Goal: Subscribe to service/newsletter

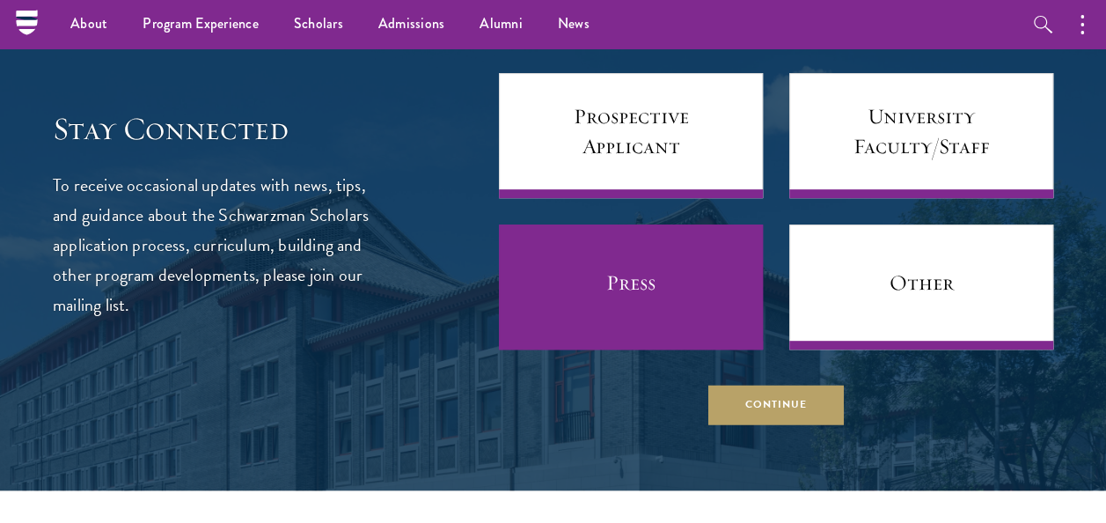
scroll to position [6859, 0]
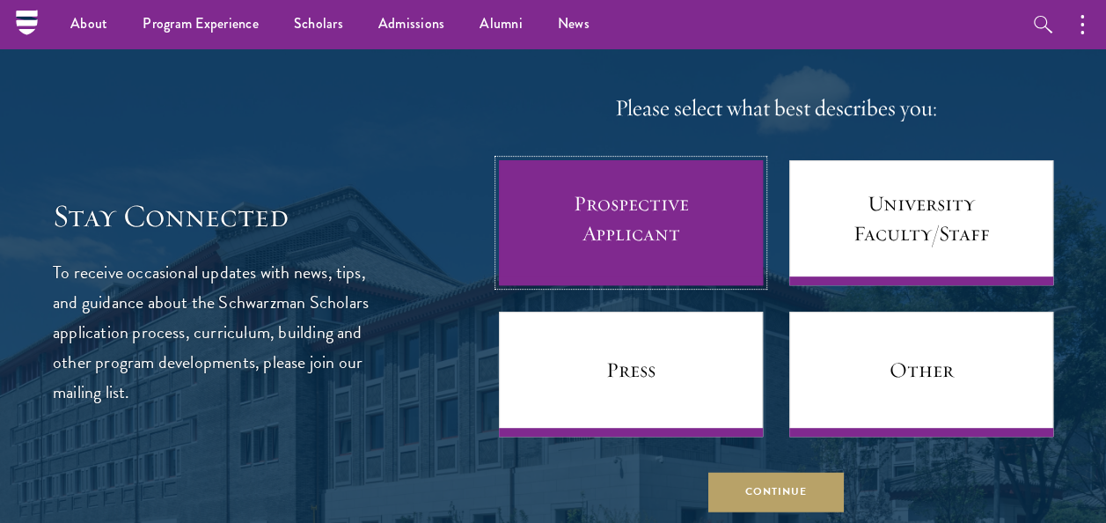
click at [605, 227] on link "Prospective Applicant" at bounding box center [631, 222] width 264 height 125
click at [646, 209] on link "Prospective Applicant" at bounding box center [631, 222] width 264 height 125
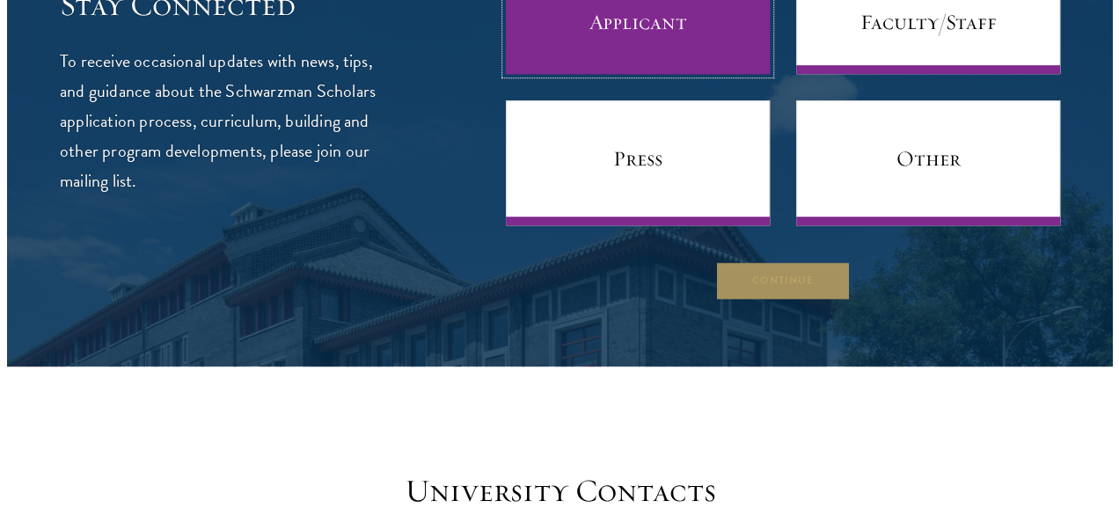
scroll to position [7072, 0]
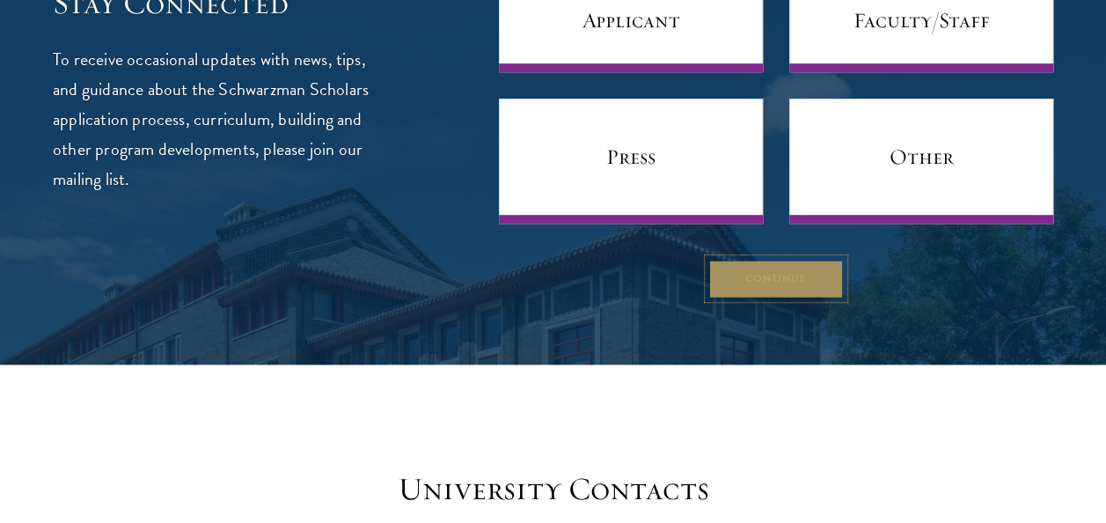
click at [748, 291] on button "Continue" at bounding box center [776, 279] width 136 height 40
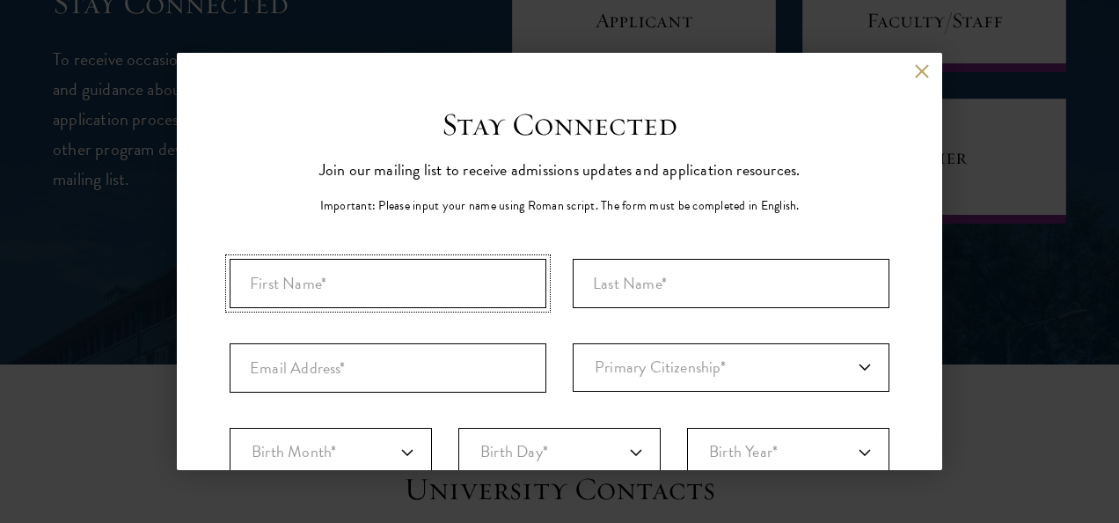
click at [429, 283] on input "First Name*" at bounding box center [388, 283] width 317 height 49
type input "[PERSON_NAME]"
type input "Barkoye"
type input "[EMAIL_ADDRESS][DOMAIN_NAME]"
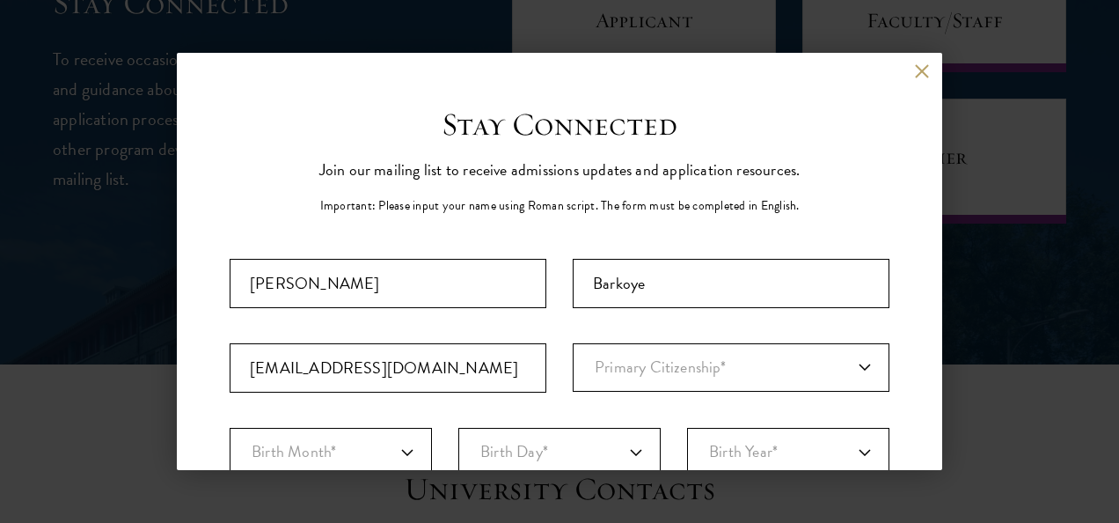
select select "GY"
type input "Grove"
select select
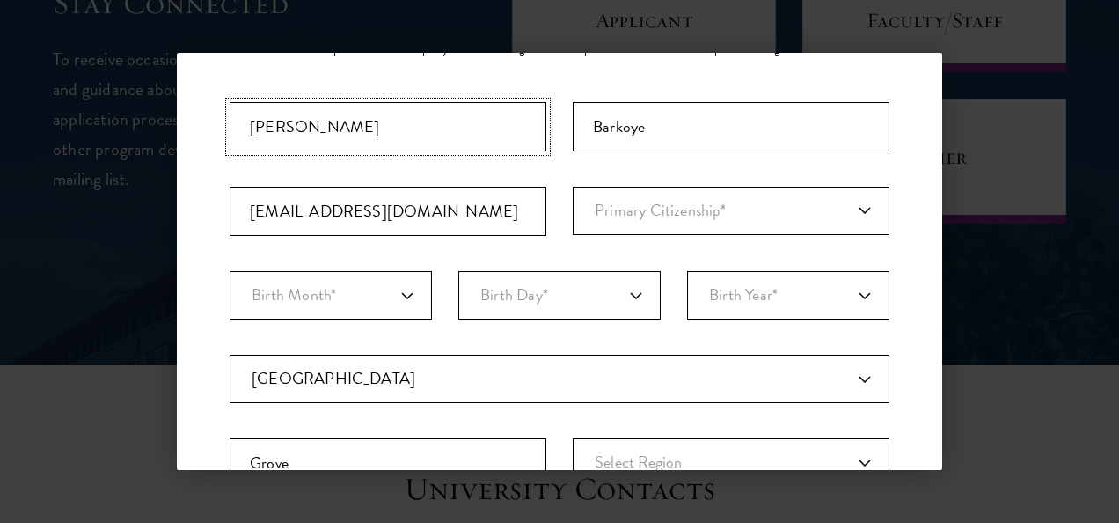
scroll to position [159, 0]
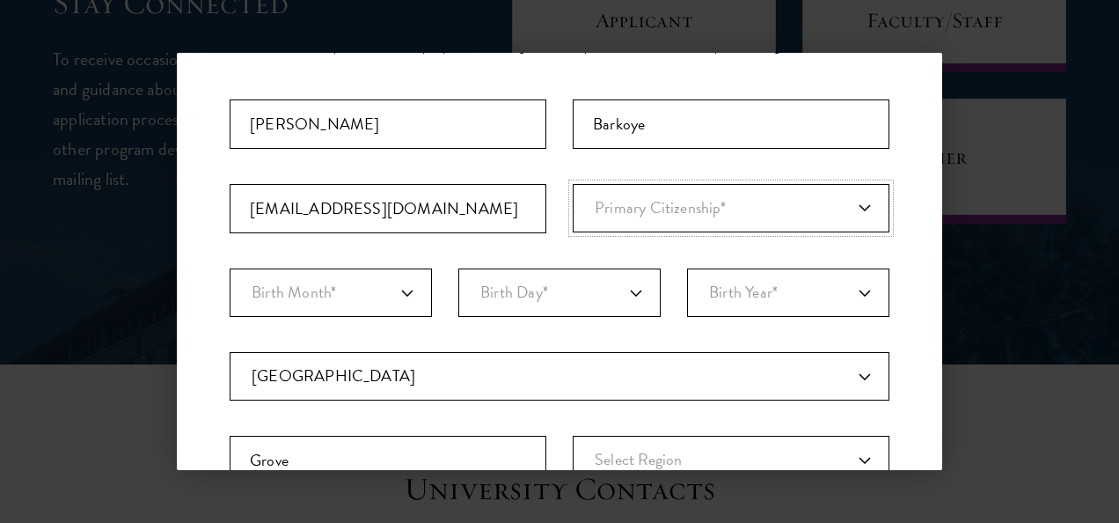
click at [635, 220] on select "Primary Citizenship* [GEOGRAPHIC_DATA] [DEMOGRAPHIC_DATA] [DEMOGRAPHIC_DATA] [D…" at bounding box center [731, 208] width 317 height 48
select select "GY"
click at [573, 184] on select "Primary Citizenship* [GEOGRAPHIC_DATA] [DEMOGRAPHIC_DATA] [DEMOGRAPHIC_DATA] [D…" at bounding box center [731, 208] width 317 height 48
click at [372, 304] on select "Birth Month* January February March April May June July August September Octobe…" at bounding box center [331, 292] width 202 height 48
select select "04"
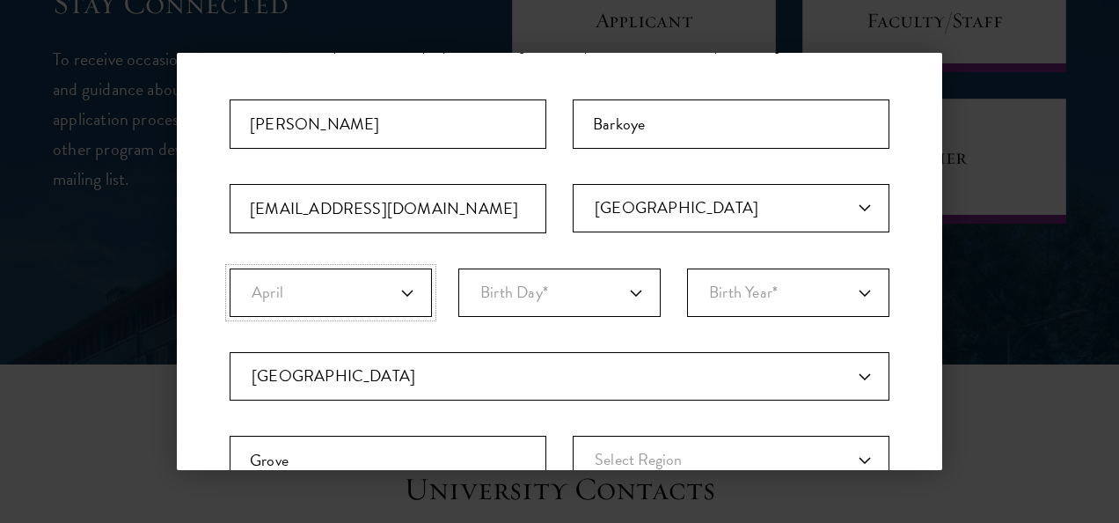
click at [230, 268] on select "Birth Month* January February March April May June July August September Octobe…" at bounding box center [331, 292] width 202 height 48
click at [602, 308] on select "Birth Day* 1 2 3 4 5 6 7 8 9 10 11 12 13 14 15 16 17 18 19 20 21 22 23 24 25 26…" at bounding box center [559, 292] width 202 height 48
select select "04"
click at [458, 268] on select "Birth Day* 1 2 3 4 5 6 7 8 9 10 11 12 13 14 15 16 17 18 19 20 21 22 23 24 25 26…" at bounding box center [559, 292] width 202 height 48
click at [767, 290] on select "Birth Year* [DEMOGRAPHIC_DATA] [DEMOGRAPHIC_DATA] [DEMOGRAPHIC_DATA] [DEMOGRAPH…" at bounding box center [788, 292] width 202 height 48
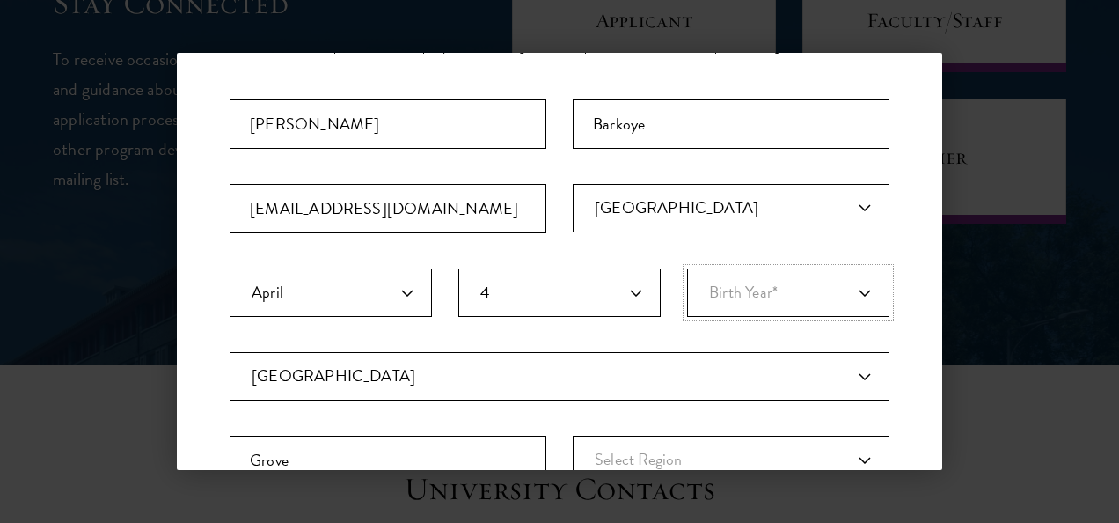
select select "2005"
click at [687, 268] on select "Birth Year* [DEMOGRAPHIC_DATA] [DEMOGRAPHIC_DATA] [DEMOGRAPHIC_DATA] [DEMOGRAPH…" at bounding box center [788, 292] width 202 height 48
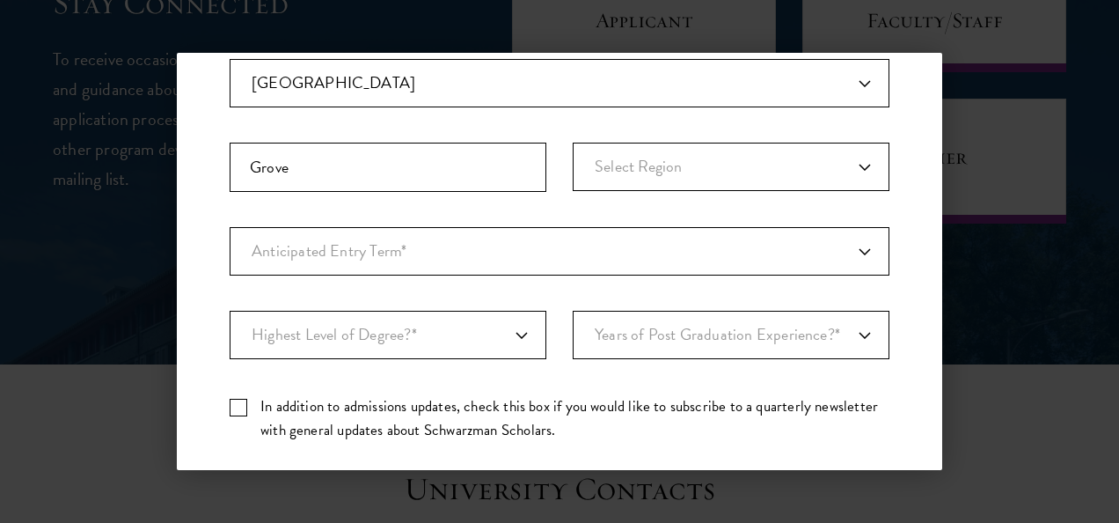
scroll to position [456, 0]
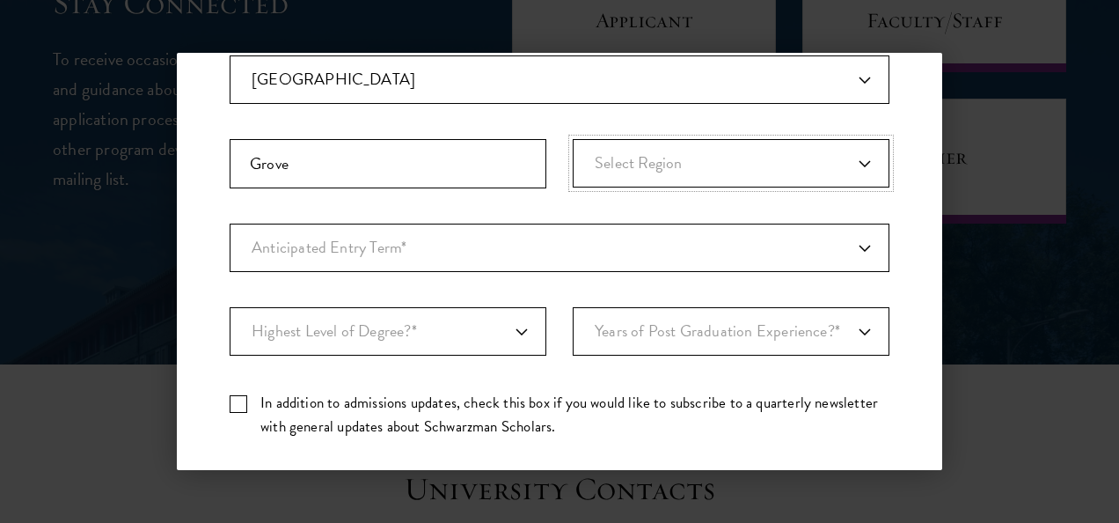
click at [653, 169] on select "Select Region [GEOGRAPHIC_DATA]-[GEOGRAPHIC_DATA]-[GEOGRAPHIC_DATA] Demerara-[G…" at bounding box center [731, 163] width 317 height 48
select select "Demerara-Mahaica"
click at [573, 139] on select "Select Region [GEOGRAPHIC_DATA]-[GEOGRAPHIC_DATA]-[GEOGRAPHIC_DATA] Demerara-[G…" at bounding box center [731, 163] width 317 height 48
click at [476, 240] on select "Anticipated Entry Term* [DATE] (Application opens [DATE]) Just Exploring" at bounding box center [560, 248] width 660 height 48
select select "a6790467-ebe7-4045-a56a-66c1cae98076"
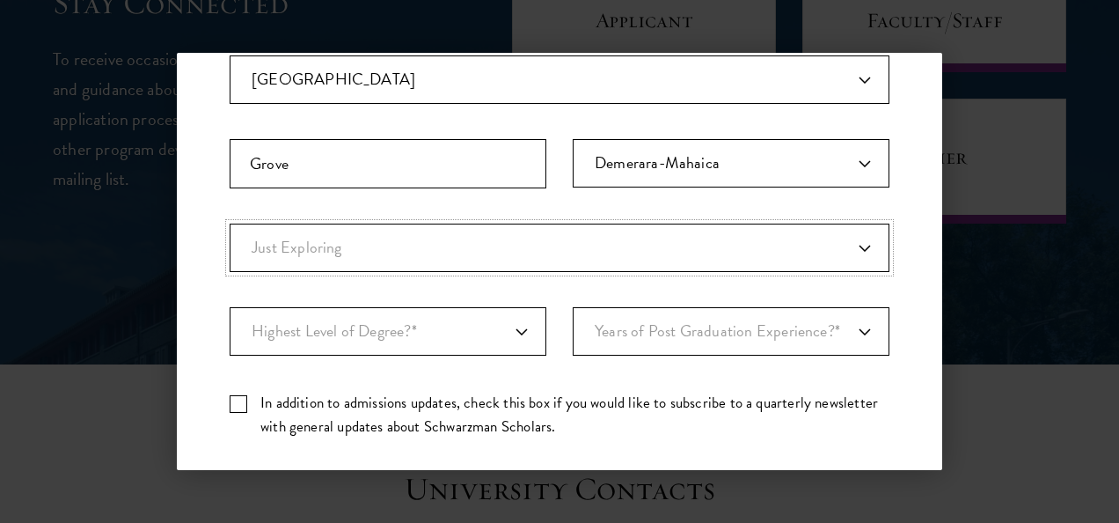
click at [230, 224] on select "Anticipated Entry Term* [DATE] (Application opens [DATE]) Just Exploring" at bounding box center [560, 248] width 660 height 48
click at [256, 399] on label "In addition to admissions updates, check this box if you would like to subscrib…" at bounding box center [560, 415] width 660 height 48
click at [256, 399] on input "In addition to admissions updates, check this box if you would like to subscrib…" at bounding box center [560, 396] width 660 height 11
checkbox input "true"
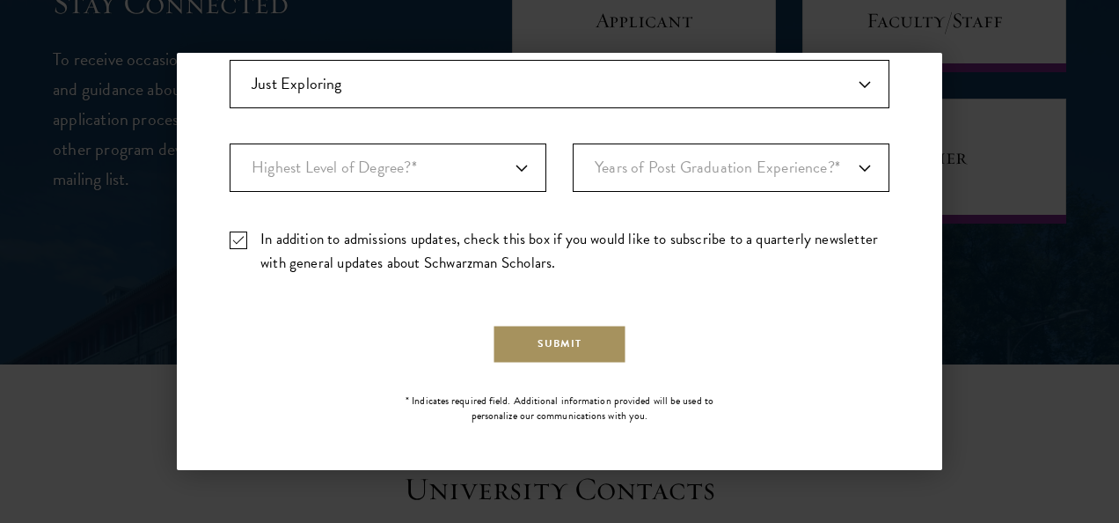
click at [537, 333] on button "Submit" at bounding box center [560, 344] width 135 height 40
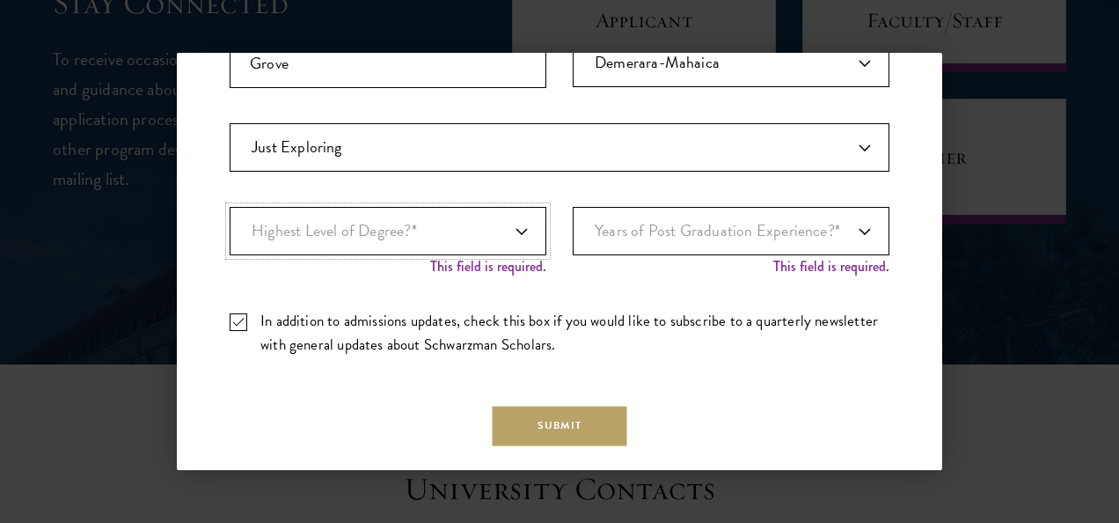
scroll to position [556, 0]
click at [491, 227] on select "Highest Level of Degree?* PHD Bachelor's Master's Current Undergraduate Student" at bounding box center [388, 231] width 317 height 48
select select "bf44f490-31e9-4d16-b1d2-df861e7933aa"
click at [230, 207] on select "Highest Level of Degree?* PHD Bachelor's Master's Current Undergraduate Student" at bounding box center [388, 231] width 317 height 48
click at [741, 230] on select "Years of Post Graduation Experience?* 1 2 3 4 5 6 7 8 9 10" at bounding box center [731, 231] width 317 height 48
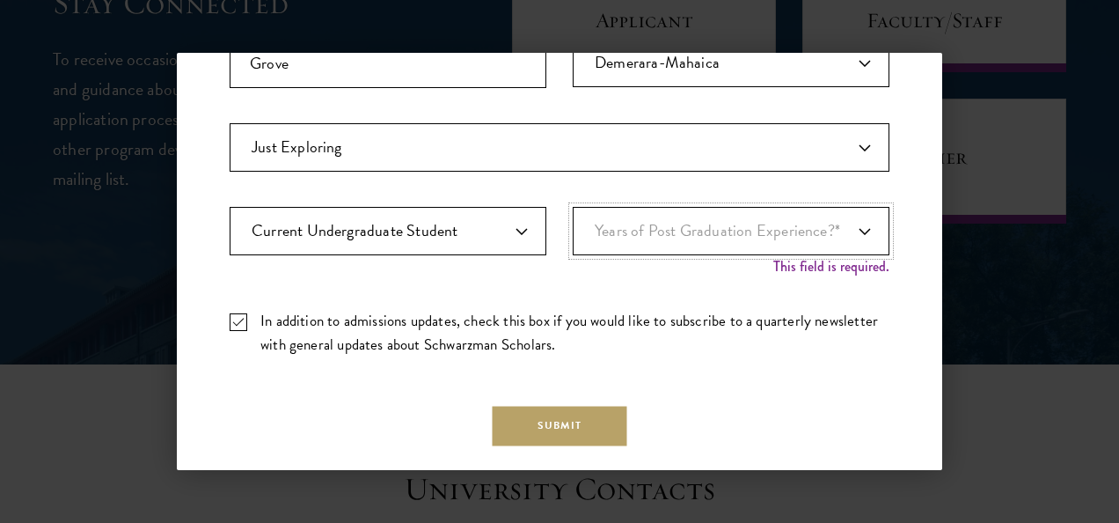
click at [573, 207] on select "Years of Post Graduation Experience?* 1 2 3 4 5 6 7 8 9 10" at bounding box center [731, 231] width 317 height 48
click at [738, 231] on select "Years of Post Graduation Experience?* 1 2 3 4 5 6 7 8 9 10" at bounding box center [731, 231] width 317 height 48
select select "1"
click at [573, 207] on select "Years of Post Graduation Experience?* 1 2 3 4 5 6 7 8 9 10" at bounding box center [731, 231] width 317 height 48
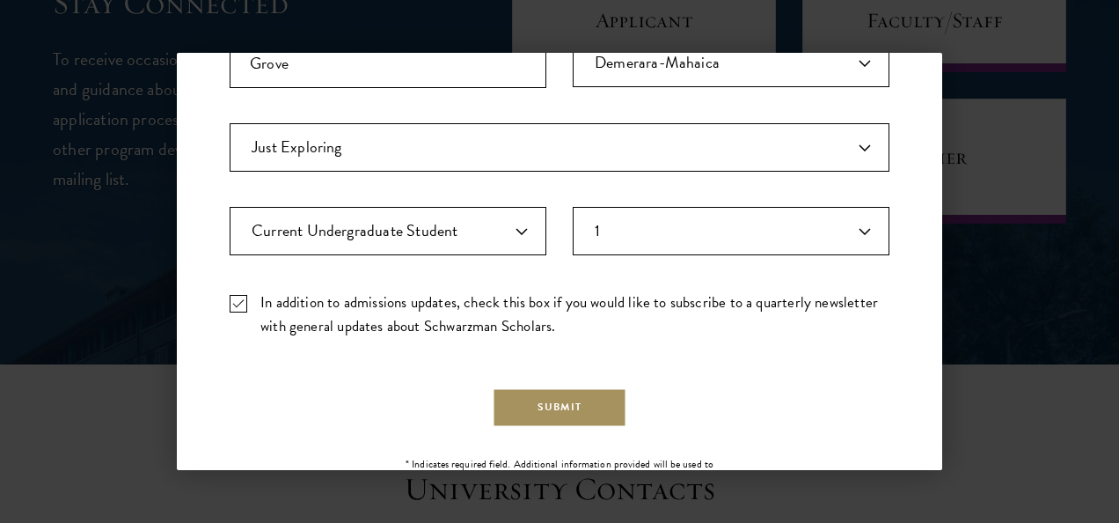
click at [534, 394] on button "Submit" at bounding box center [560, 407] width 135 height 40
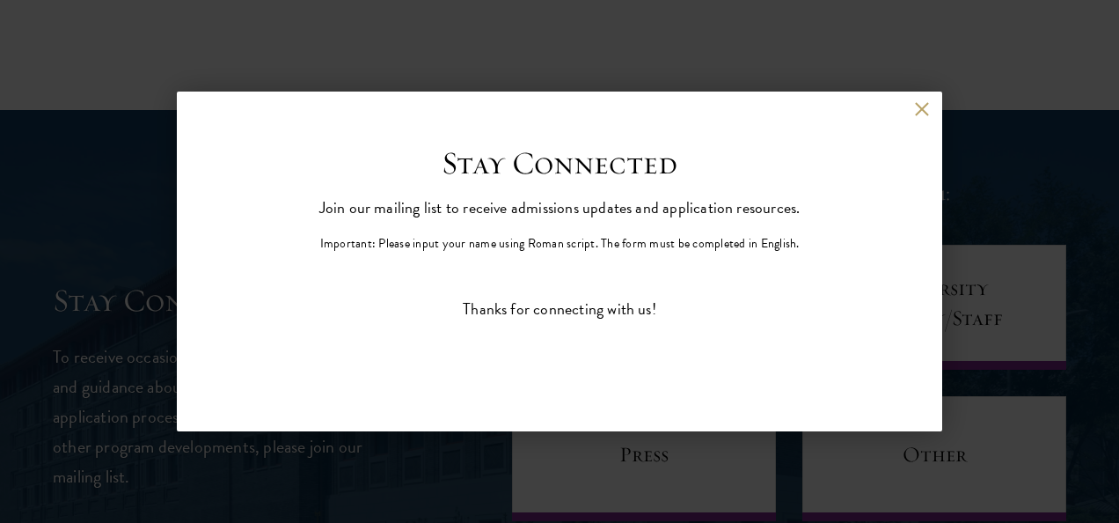
scroll to position [0, 0]
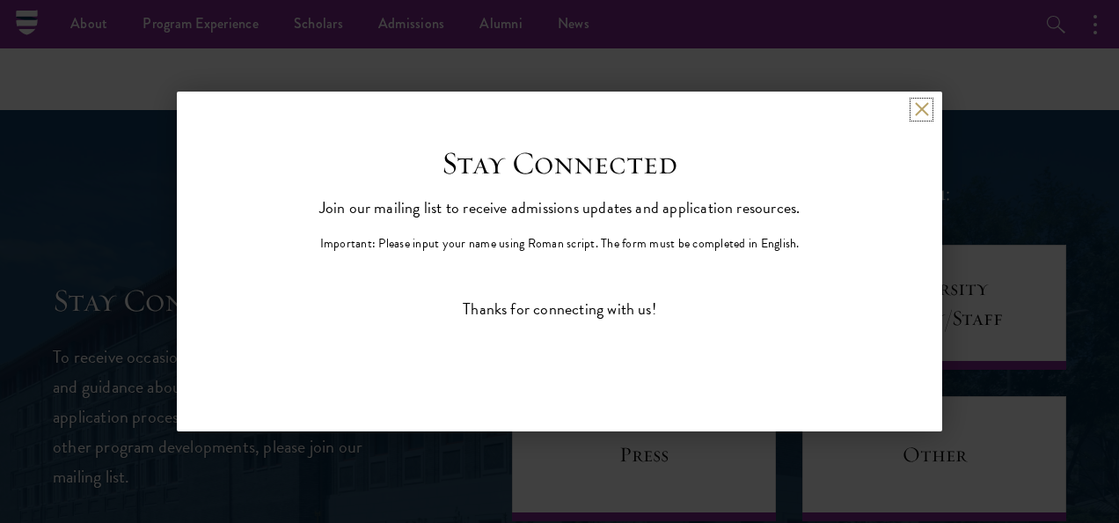
click at [922, 109] on button at bounding box center [921, 109] width 15 height 15
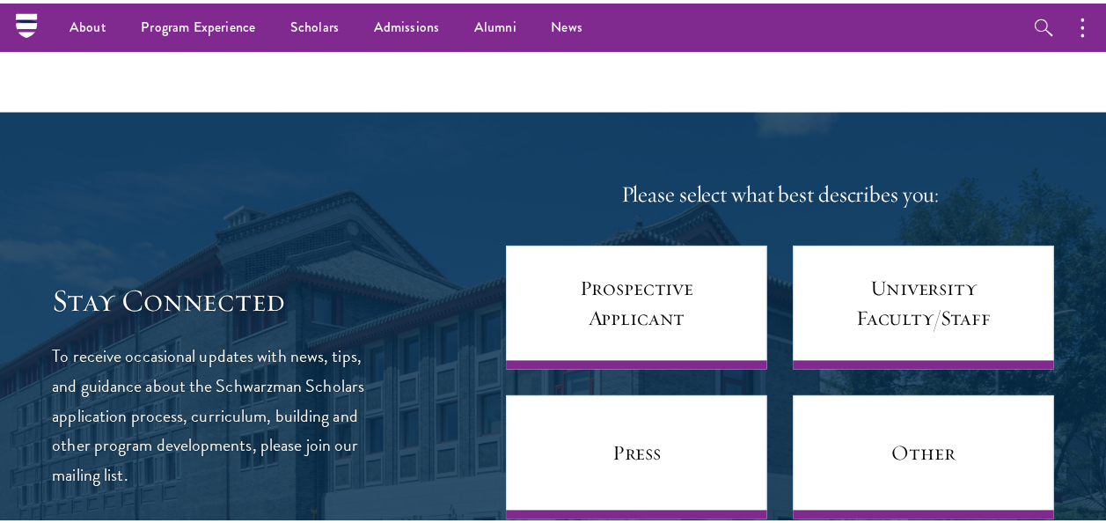
scroll to position [7086, 0]
